Goal: Task Accomplishment & Management: Manage account settings

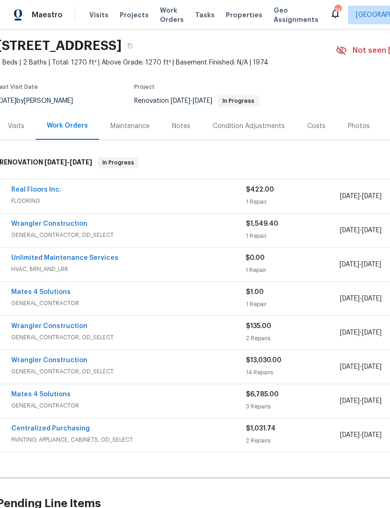
scroll to position [29, 4]
click at [209, 224] on div "Wrangler Construction" at bounding box center [128, 224] width 235 height 11
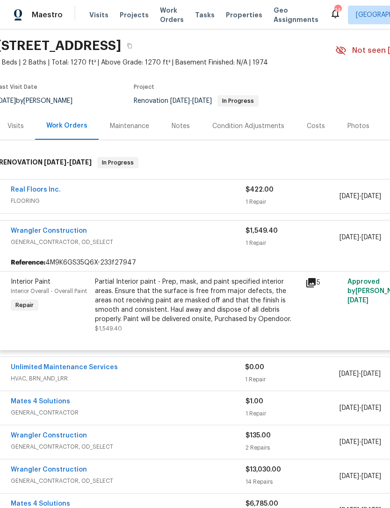
click at [227, 292] on div "Partial Interior paint - Prep, mask, and paint specified interior areas. Ensure…" at bounding box center [197, 300] width 205 height 47
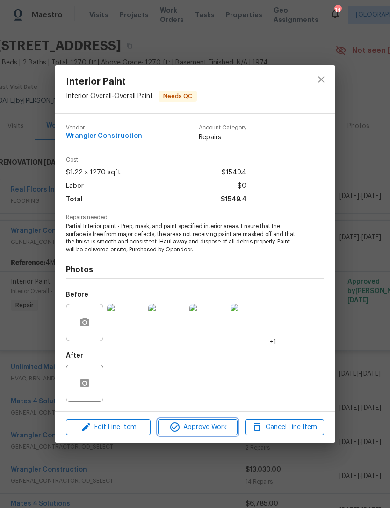
click at [214, 426] on span "Approve Work" at bounding box center [197, 428] width 73 height 12
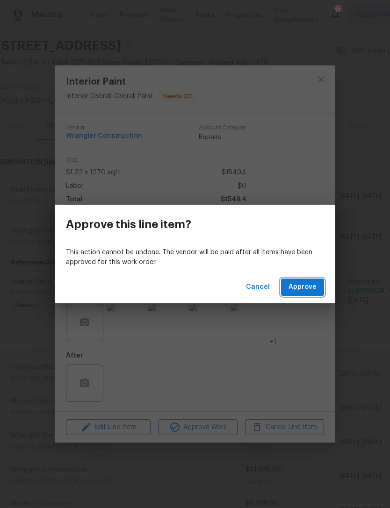
click at [304, 285] on span "Approve" at bounding box center [303, 288] width 28 height 12
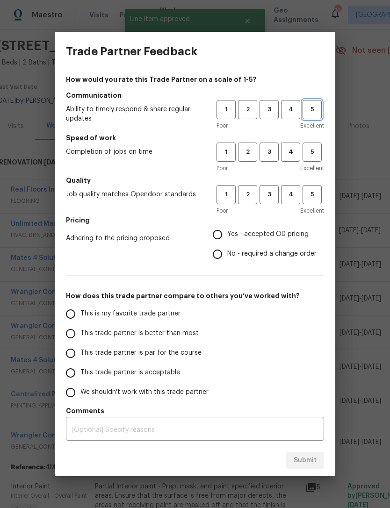
click at [318, 100] on button "5" at bounding box center [312, 109] width 19 height 19
click at [313, 146] on button "5" at bounding box center [312, 152] width 19 height 19
click at [314, 186] on button "5" at bounding box center [312, 194] width 19 height 19
click at [230, 230] on span "Yes - accepted OD pricing" at bounding box center [267, 235] width 81 height 10
click at [227, 230] on input "Yes - accepted OD pricing" at bounding box center [218, 235] width 20 height 20
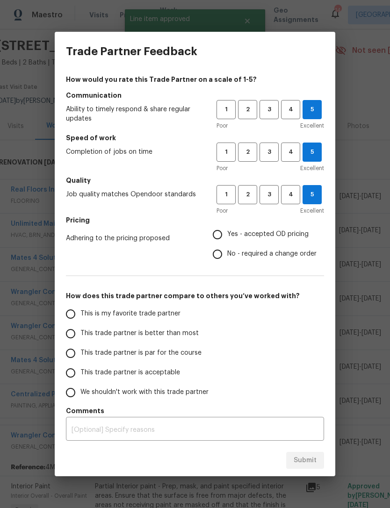
radio input "true"
click at [73, 329] on input "This trade partner is better than most" at bounding box center [71, 334] width 20 height 20
click at [298, 457] on span "Submit" at bounding box center [305, 461] width 23 height 12
radio input "true"
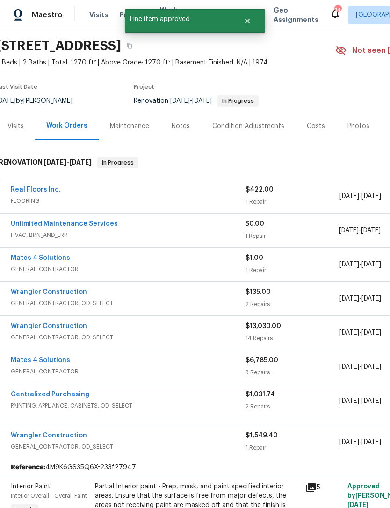
radio input "false"
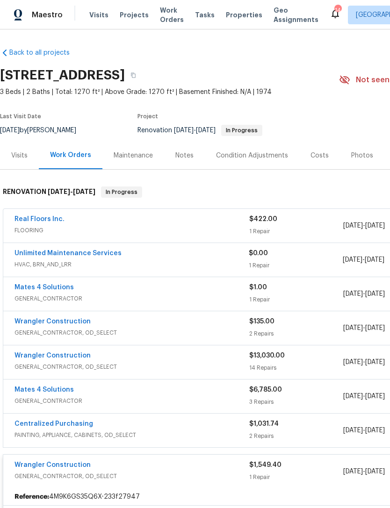
scroll to position [225, -34]
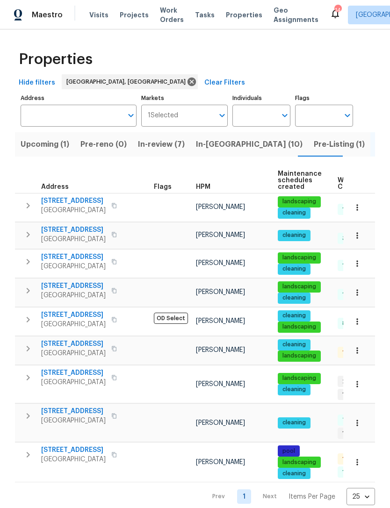
scroll to position [3, 0]
click at [264, 111] on input "Individuals" at bounding box center [254, 116] width 44 height 22
type input "my"
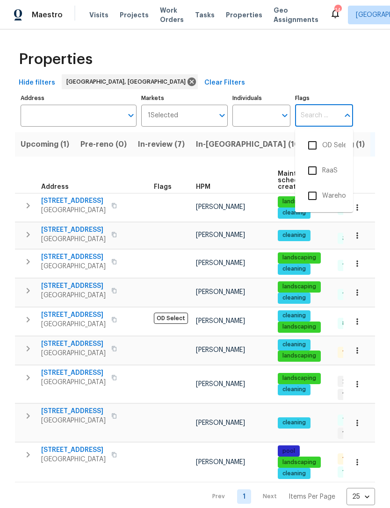
click at [282, 110] on icon "Open" at bounding box center [284, 115] width 11 height 11
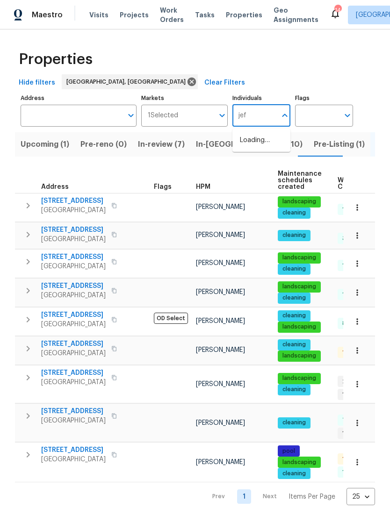
type input "jeff"
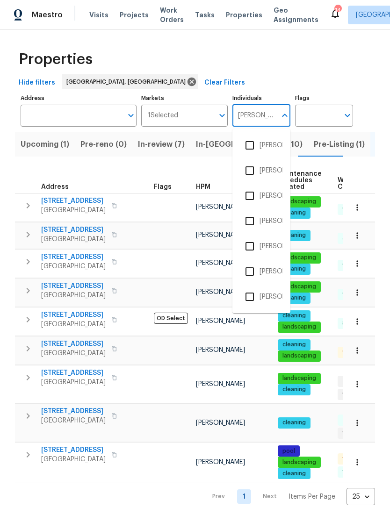
click at [250, 142] on input "checkbox" at bounding box center [250, 146] width 20 height 20
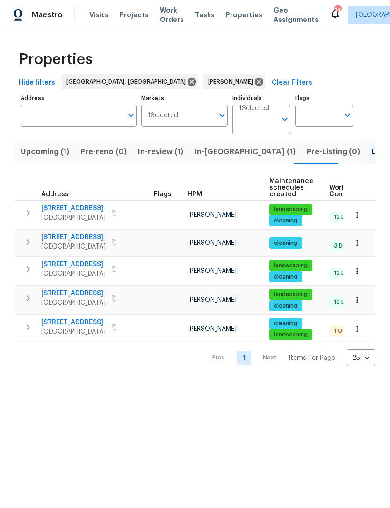
click at [106, 327] on span "10610 SW Westlawn Blvd" at bounding box center [73, 322] width 65 height 9
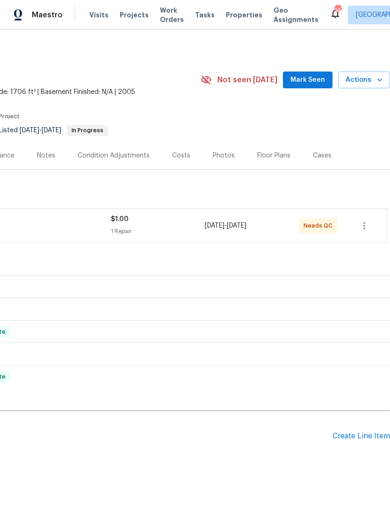
scroll to position [0, 138]
click at [369, 221] on icon "button" at bounding box center [364, 225] width 11 height 11
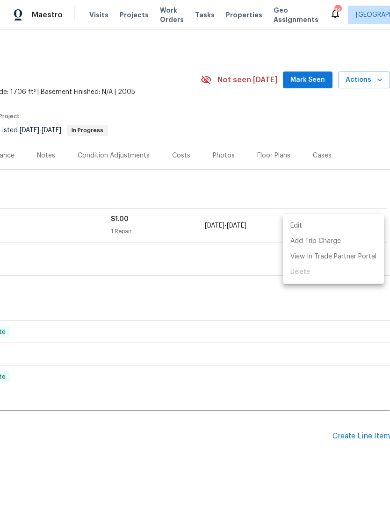
click at [304, 225] on li "Edit" at bounding box center [333, 225] width 101 height 15
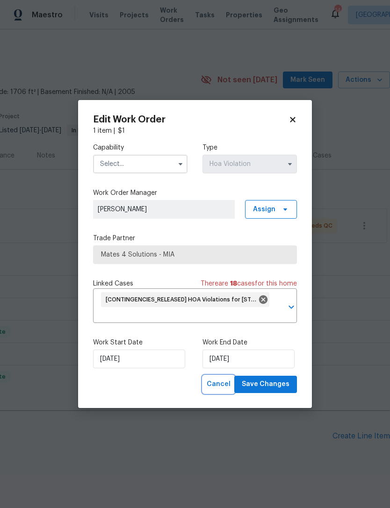
click at [228, 383] on span "Cancel" at bounding box center [219, 385] width 24 height 12
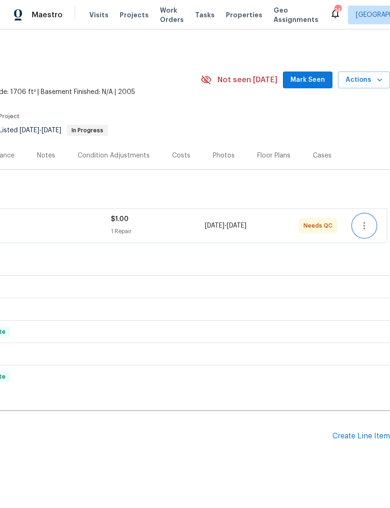
click at [371, 222] on button "button" at bounding box center [364, 226] width 22 height 22
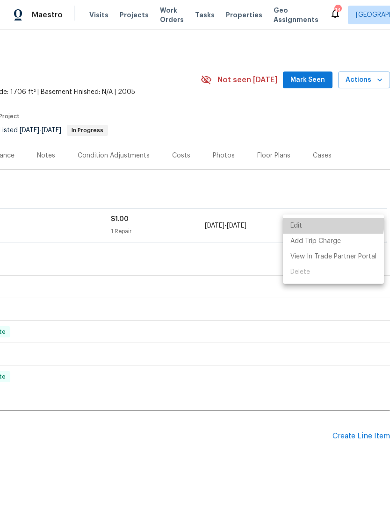
click at [314, 222] on li "Edit" at bounding box center [333, 225] width 101 height 15
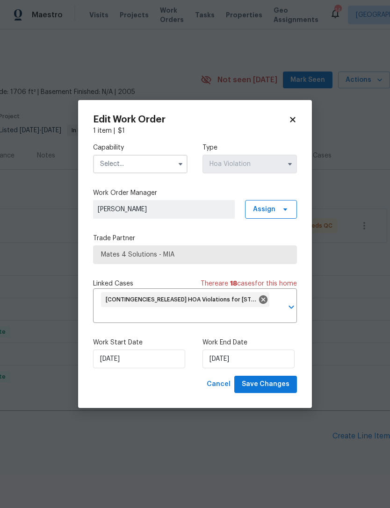
click at [302, 120] on div "Edit Work Order 1 item | $ 1 Capability Type Hoa Violation Work Order Manager J…" at bounding box center [195, 254] width 234 height 308
click at [290, 117] on icon at bounding box center [293, 120] width 8 height 8
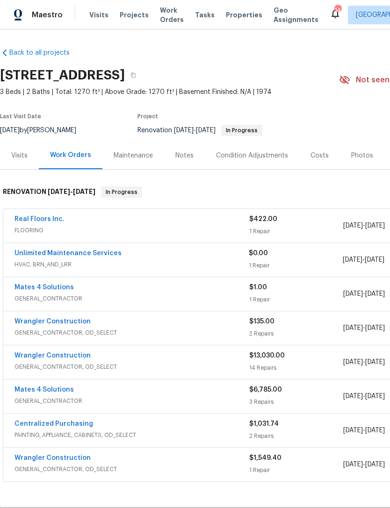
click at [282, 357] on span "$13,030.00" at bounding box center [267, 356] width 36 height 7
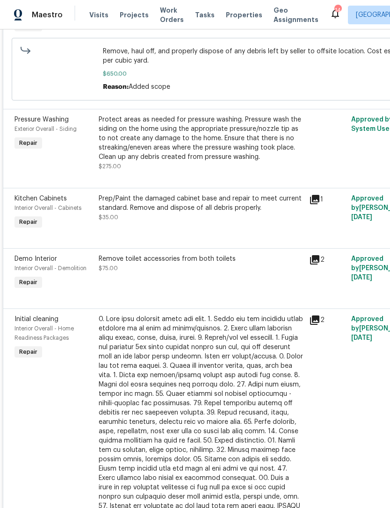
scroll to position [834, -6]
